Goal: Book appointment/travel/reservation

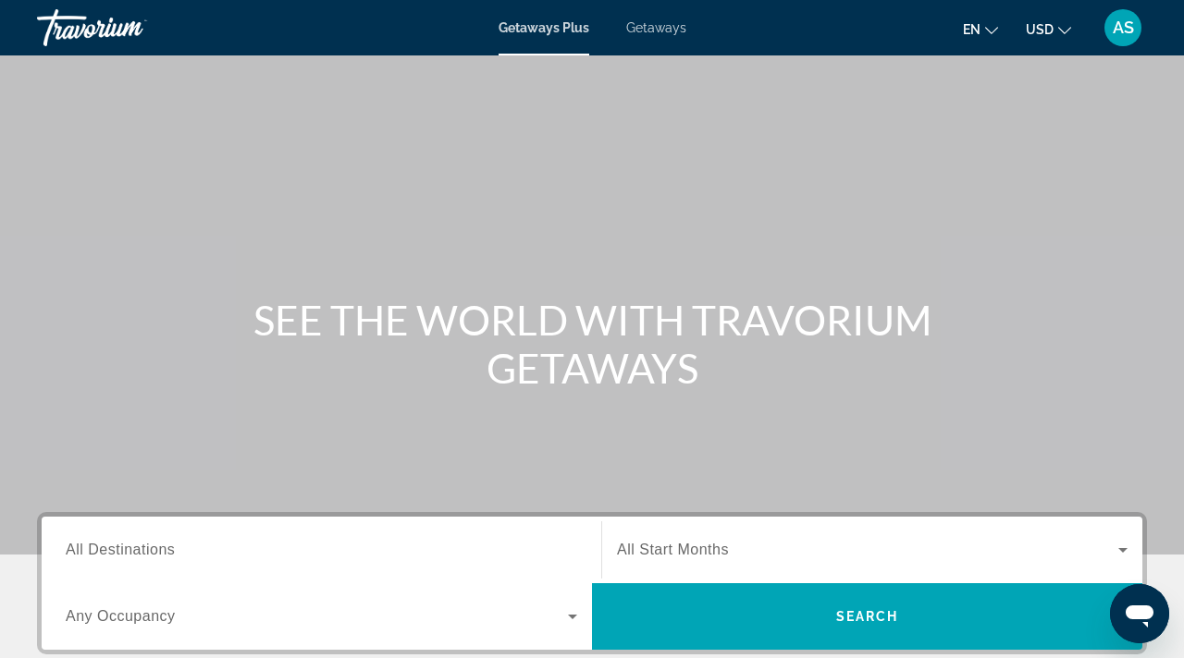
click at [652, 28] on span "Getaways" at bounding box center [656, 27] width 60 height 15
click at [106, 542] on span "All Destinations" at bounding box center [120, 550] width 109 height 16
click at [106, 542] on input "Destination All Destinations" at bounding box center [321, 551] width 511 height 22
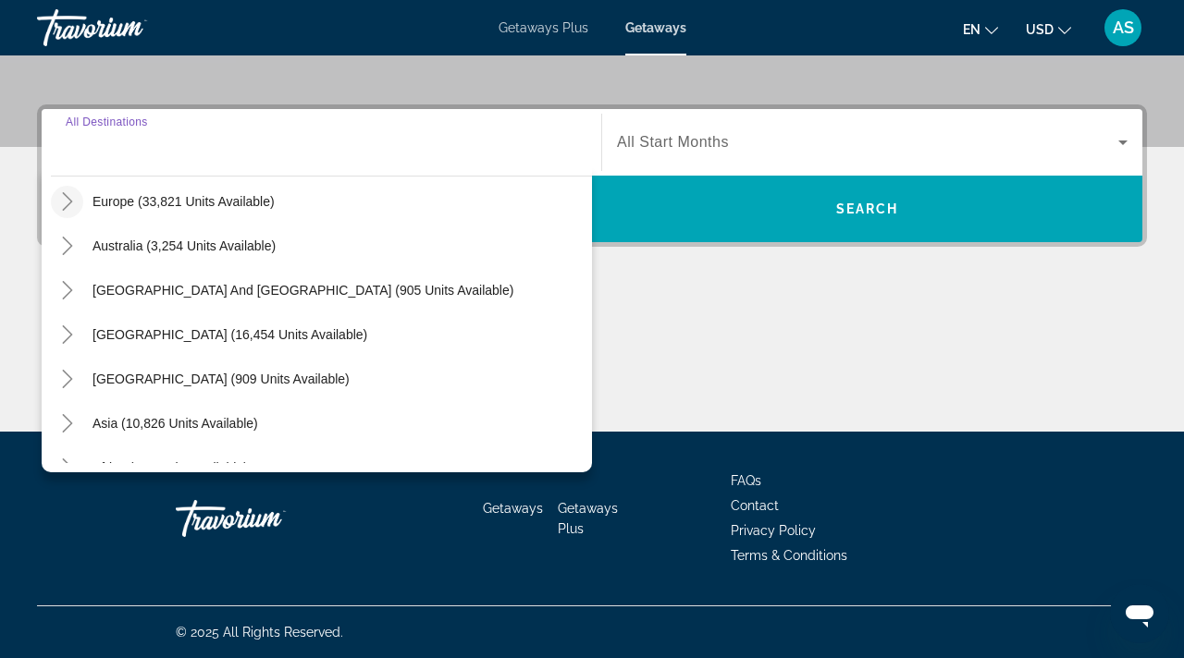
scroll to position [300, 0]
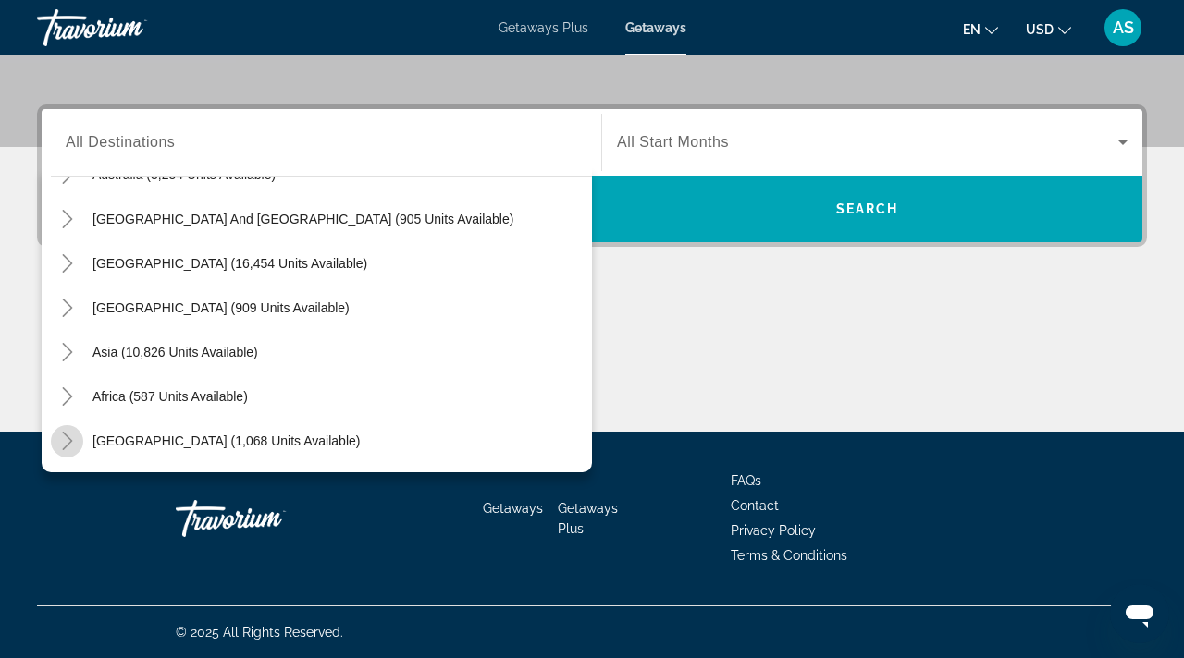
click at [71, 442] on icon "Toggle Middle East (1,068 units available)" at bounding box center [67, 441] width 18 height 18
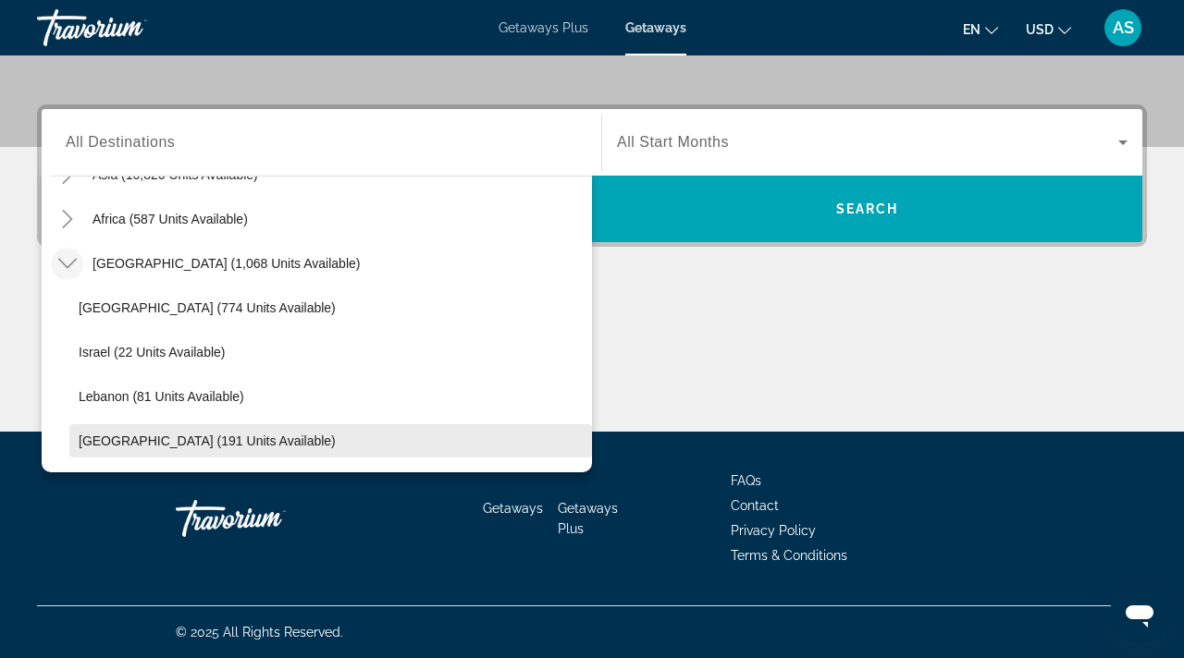
click at [124, 439] on span "[GEOGRAPHIC_DATA] (191 units available)" at bounding box center [207, 441] width 257 height 15
type input "**********"
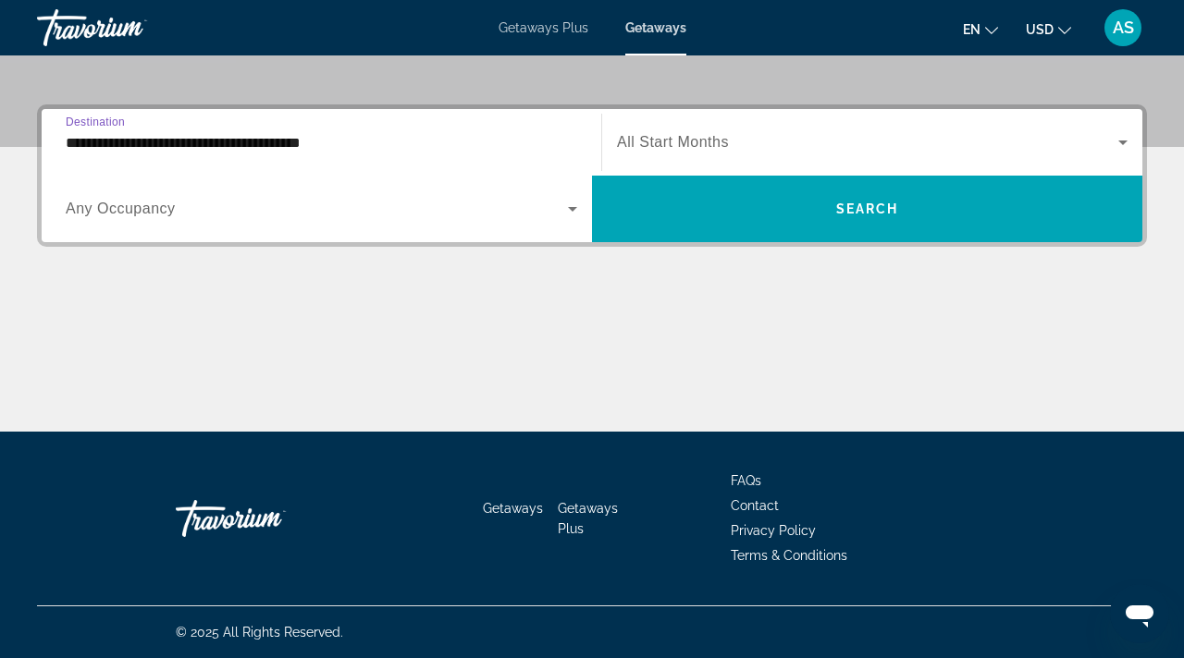
click at [676, 142] on span "All Start Months" at bounding box center [673, 142] width 112 height 16
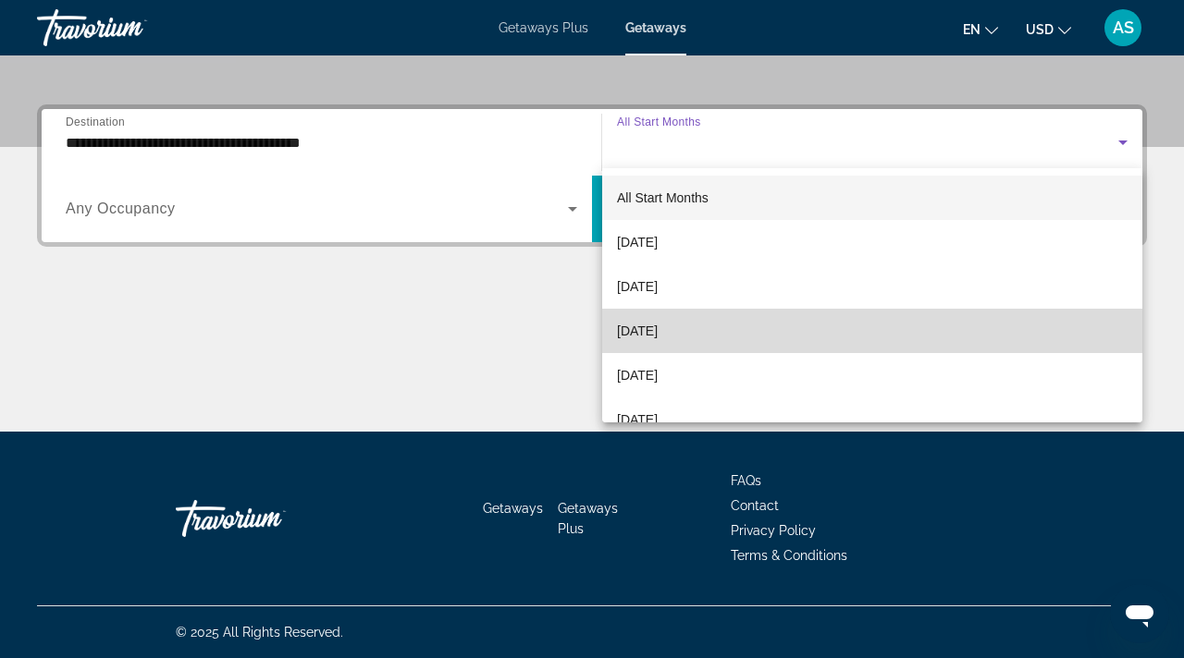
click at [636, 331] on span "[DATE]" at bounding box center [637, 331] width 41 height 22
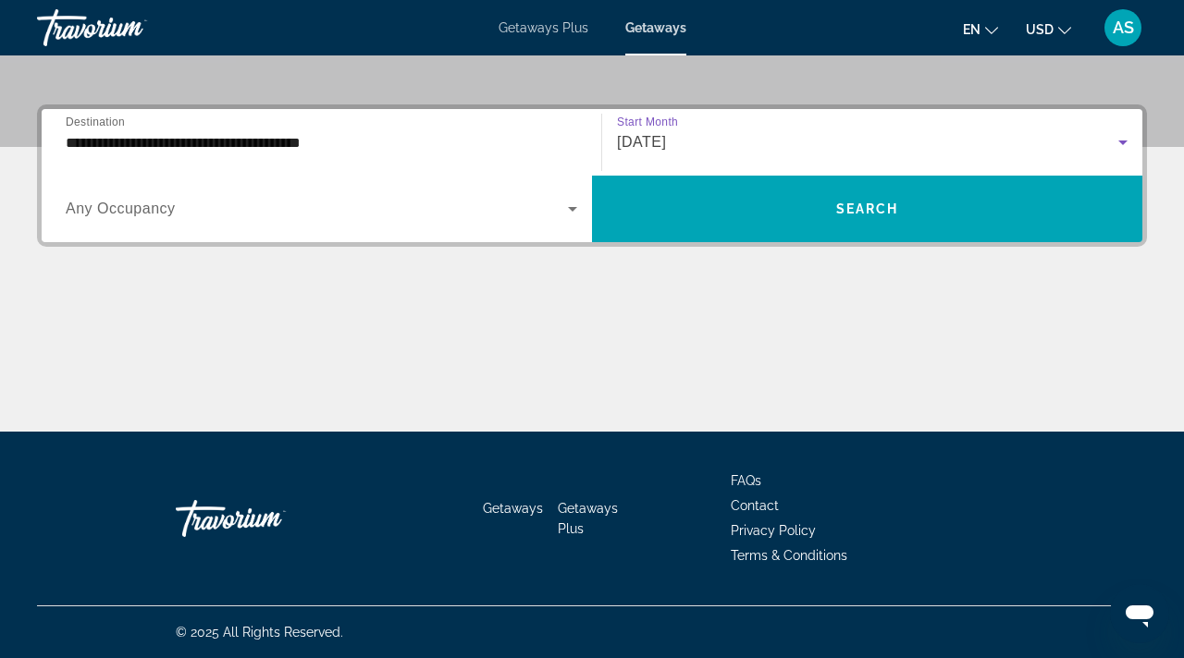
click at [181, 207] on span "Search widget" at bounding box center [317, 209] width 502 height 22
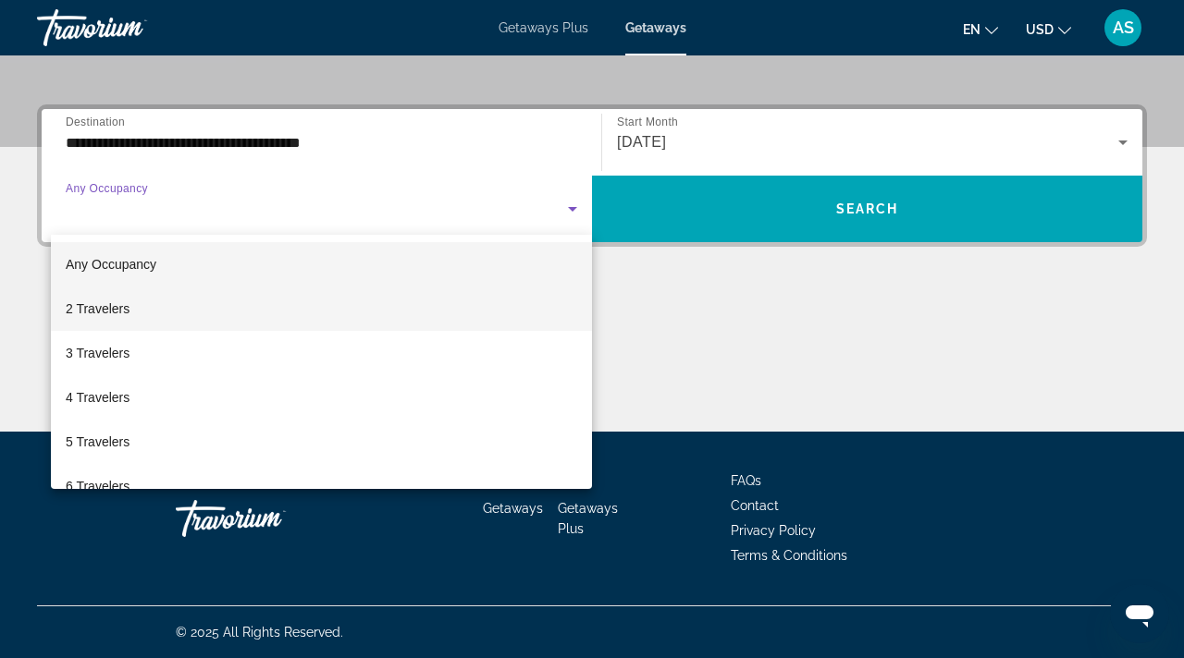
click at [90, 306] on span "2 Travelers" at bounding box center [98, 309] width 64 height 22
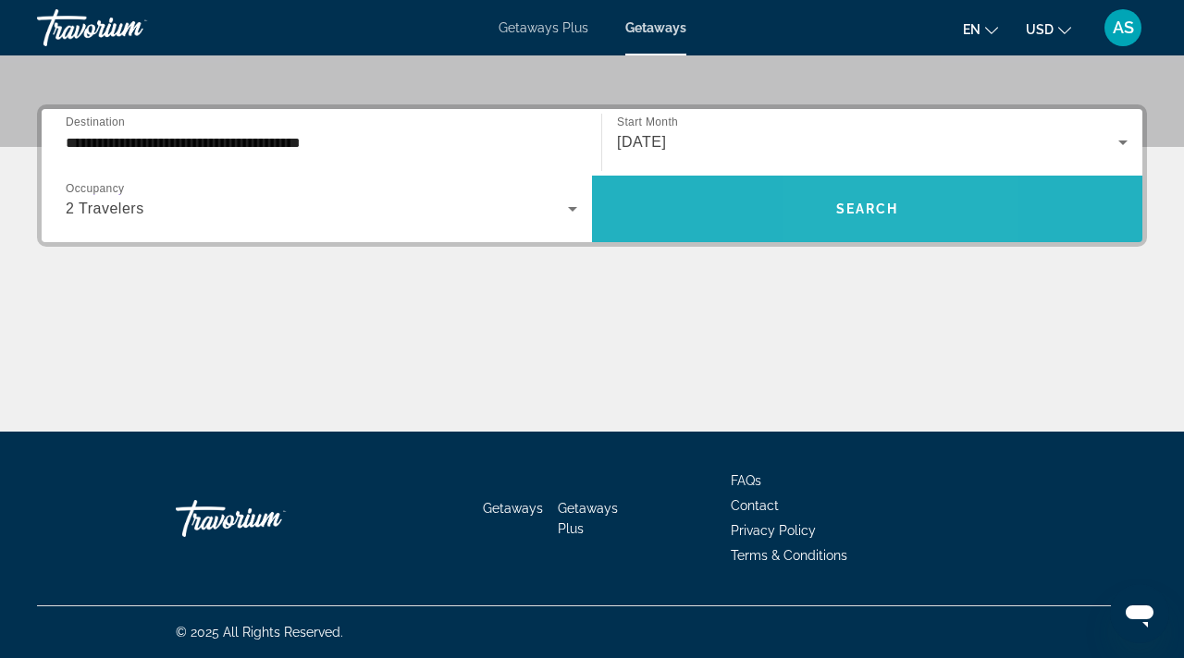
click at [846, 214] on span "Search" at bounding box center [867, 209] width 63 height 15
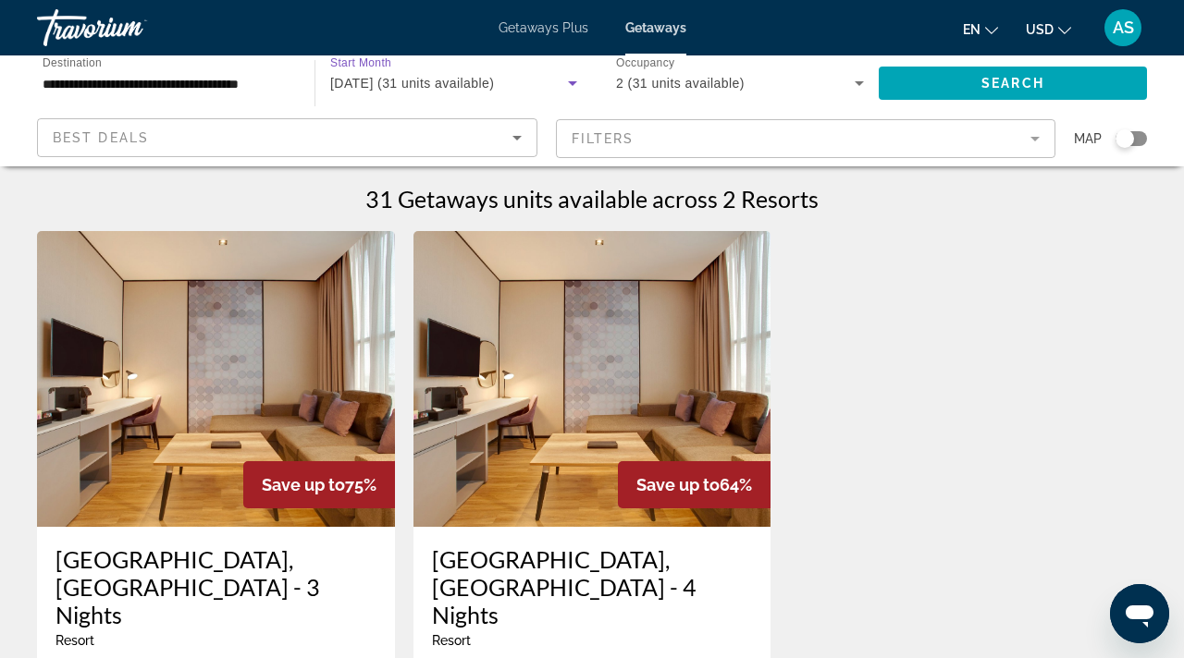
click at [490, 83] on span "[DATE] (31 units available)" at bounding box center [412, 83] width 164 height 15
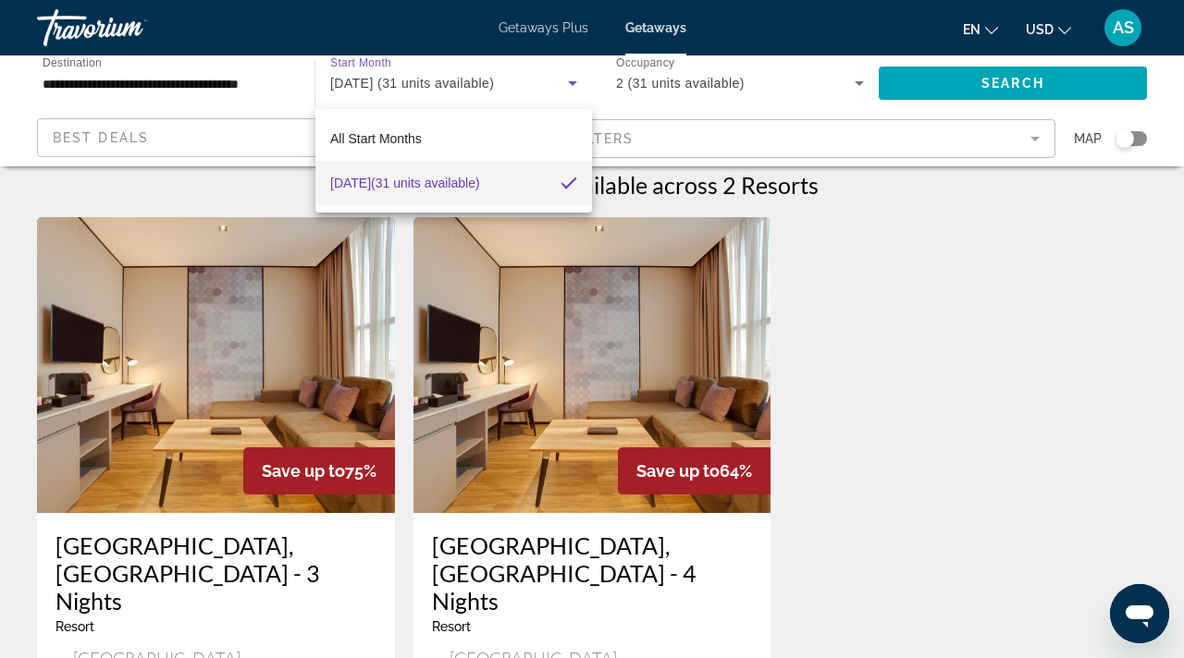
scroll to position [13, 0]
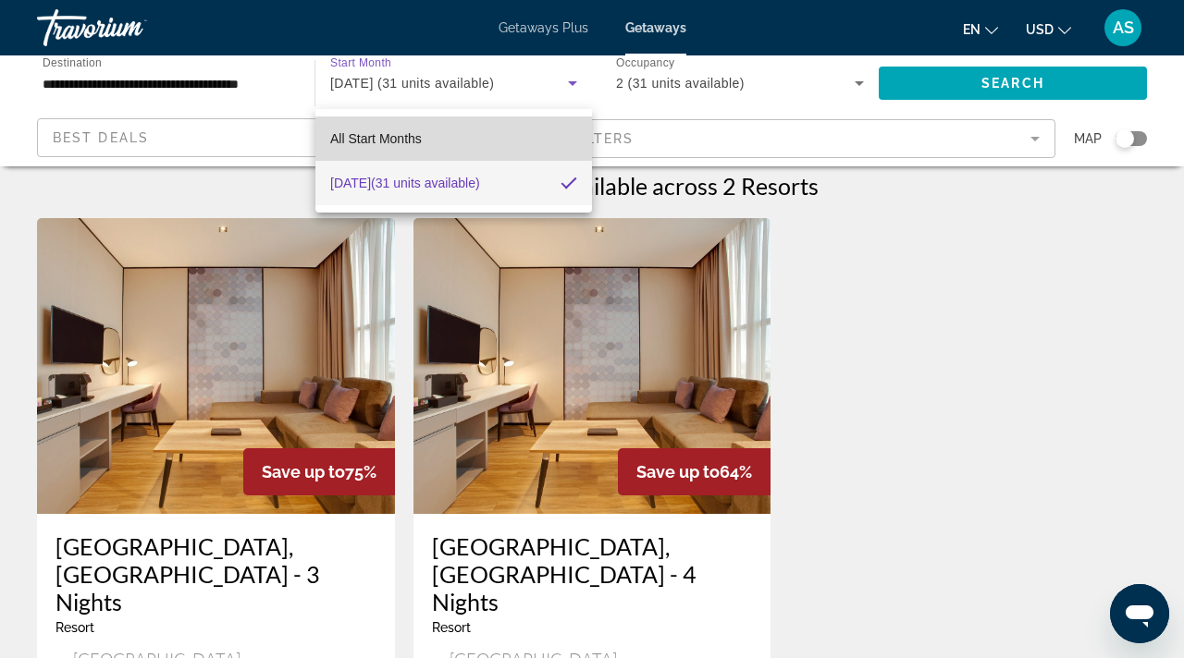
click at [354, 140] on span "All Start Months" at bounding box center [376, 138] width 92 height 15
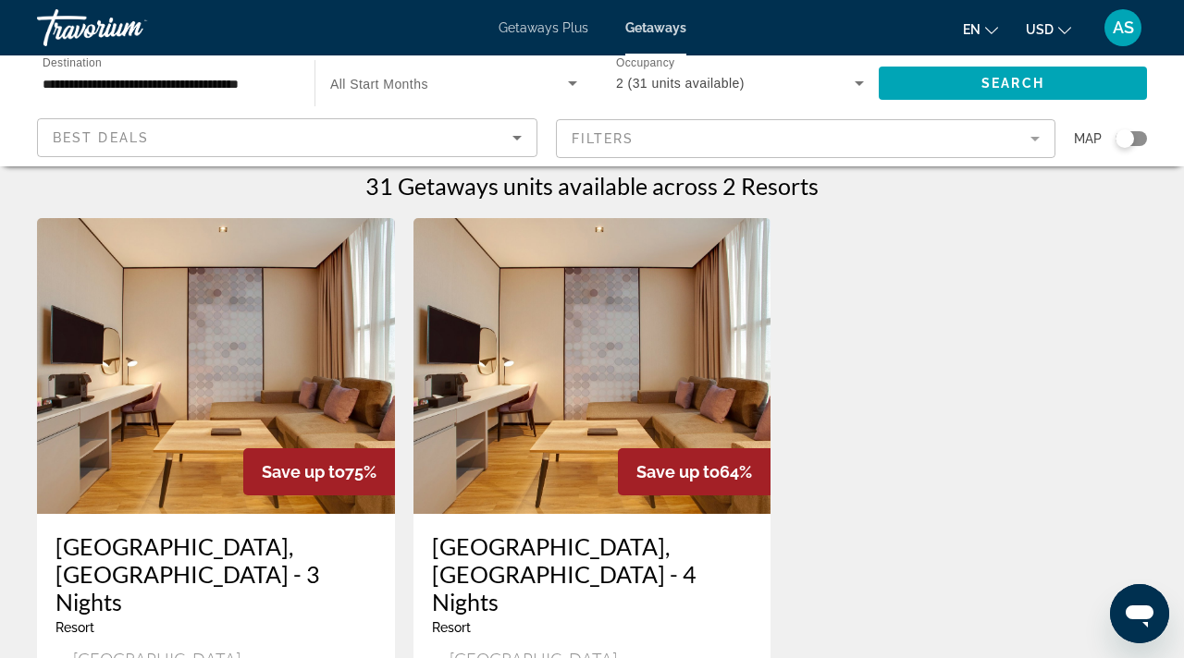
click at [1126, 137] on div "Search widget" at bounding box center [1124, 138] width 18 height 18
click at [994, 80] on span "Search" at bounding box center [1012, 83] width 63 height 15
